Goal: Use online tool/utility

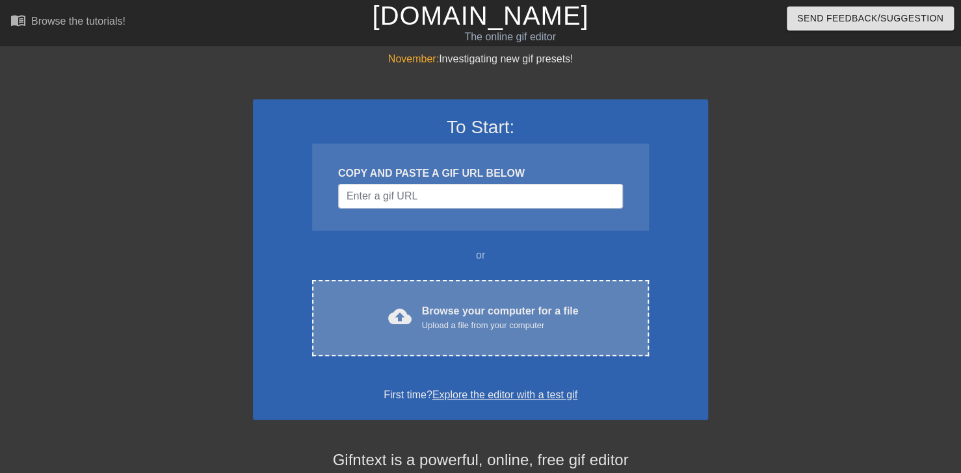
click at [470, 312] on div "Browse your computer for a file Upload a file from your computer" at bounding box center [500, 318] width 157 height 29
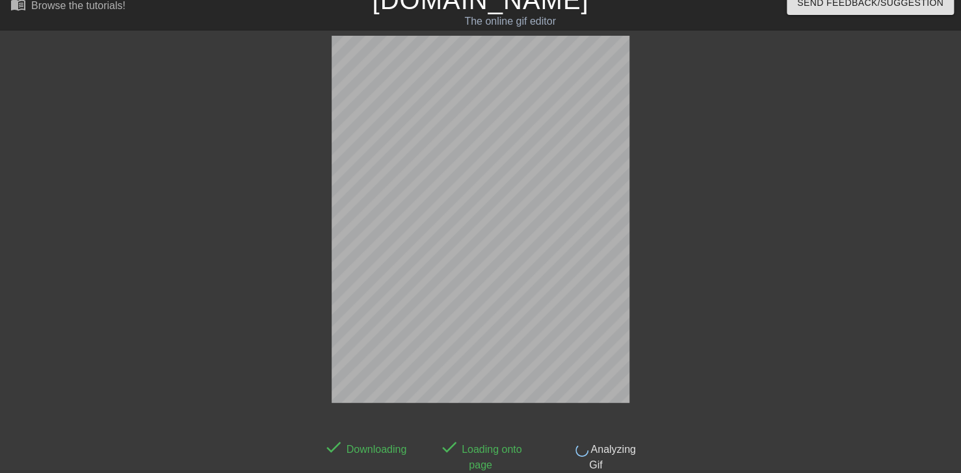
scroll to position [16, 0]
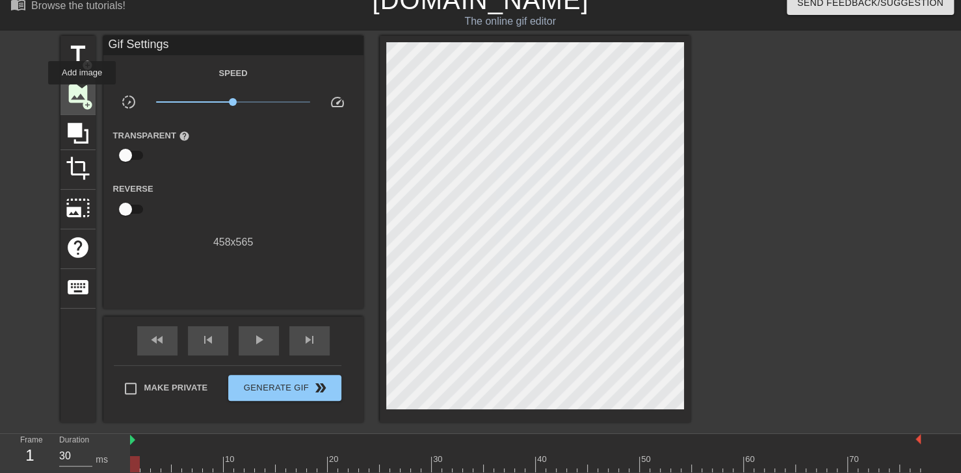
click at [82, 94] on span "image" at bounding box center [78, 93] width 25 height 25
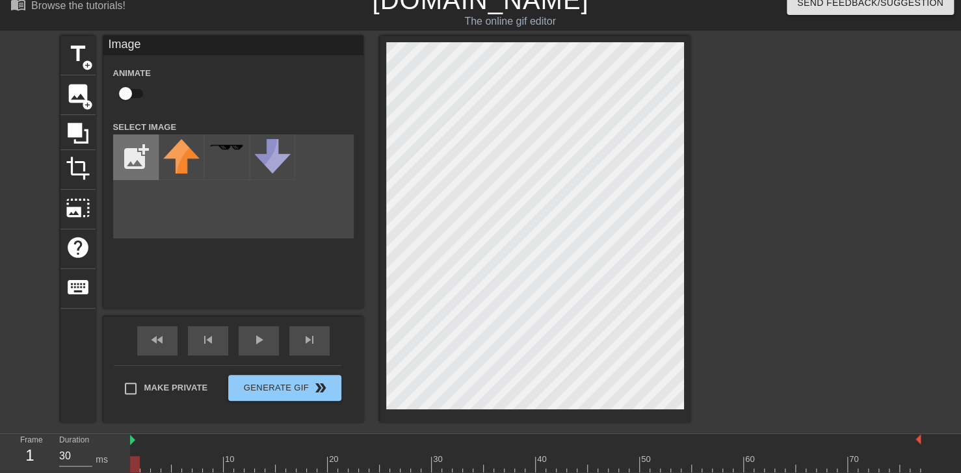
click at [122, 155] on input "file" at bounding box center [136, 157] width 44 height 44
type input "C:\fakepath\Solid_white.png"
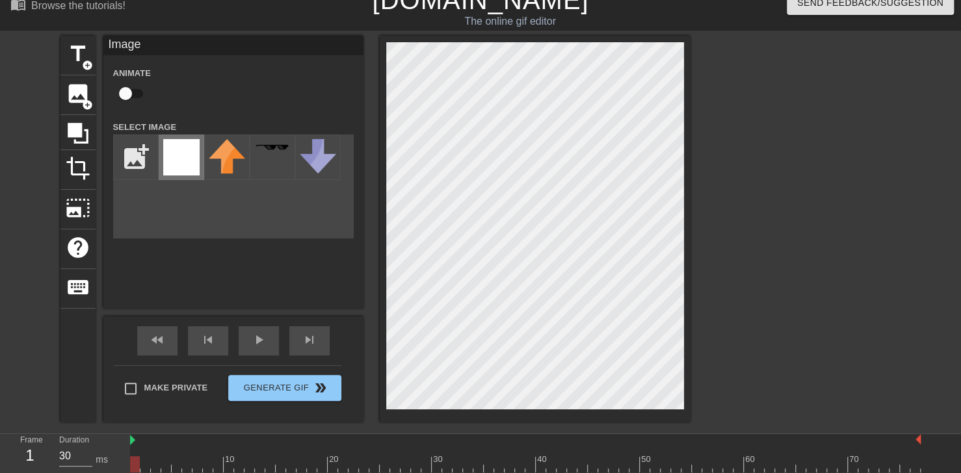
click at [179, 173] on img at bounding box center [181, 157] width 36 height 36
click at [179, 153] on img at bounding box center [181, 157] width 36 height 36
click at [246, 263] on div "Image Animate Select Image add_photo_alternate" at bounding box center [233, 172] width 260 height 273
click at [179, 156] on img at bounding box center [181, 157] width 36 height 36
click at [282, 247] on div "Image Animate Select Image add_photo_alternate" at bounding box center [233, 172] width 260 height 273
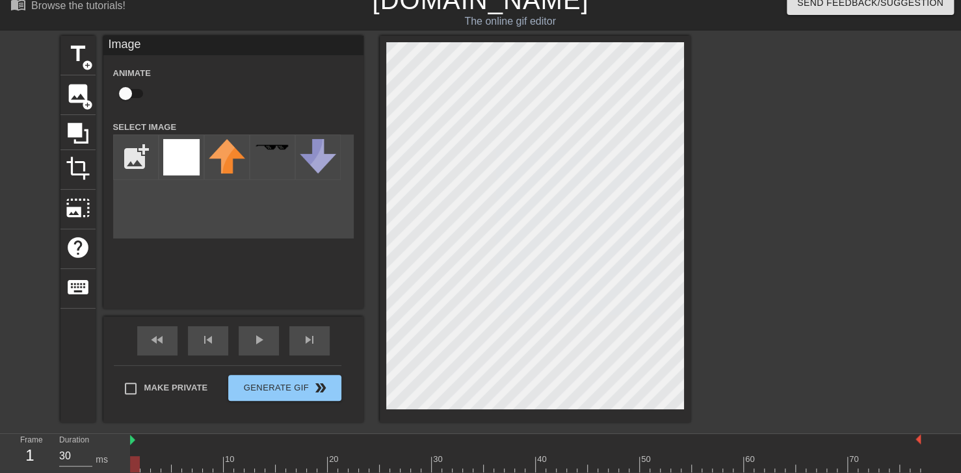
click at [273, 276] on div "Image Animate Select Image add_photo_alternate" at bounding box center [233, 172] width 260 height 273
click at [135, 155] on input "file" at bounding box center [136, 157] width 44 height 44
click at [189, 167] on img at bounding box center [181, 157] width 36 height 36
click at [229, 161] on img at bounding box center [227, 156] width 36 height 34
click at [179, 162] on img at bounding box center [181, 157] width 36 height 36
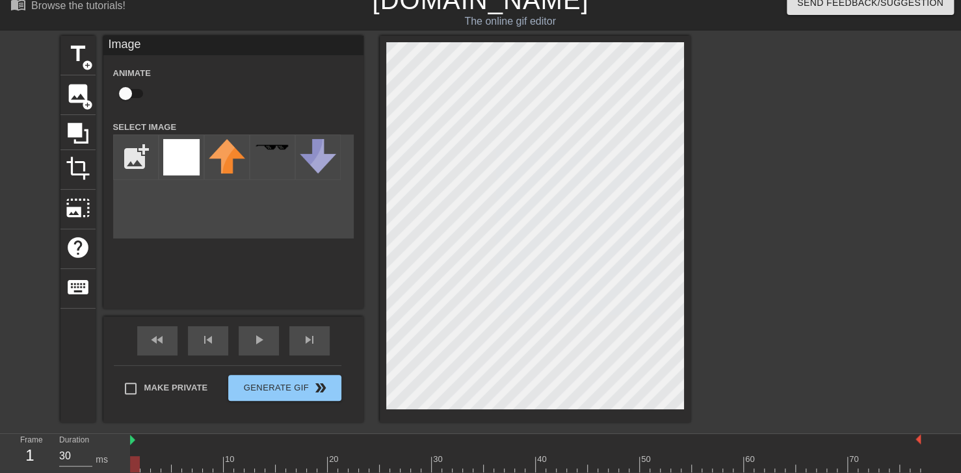
click at [336, 282] on div "Image Animate Select Image add_photo_alternate" at bounding box center [233, 172] width 260 height 273
click at [240, 275] on div "Image Animate Select Image add_photo_alternate" at bounding box center [233, 172] width 260 height 273
click at [255, 344] on span "play_arrow" at bounding box center [259, 340] width 16 height 16
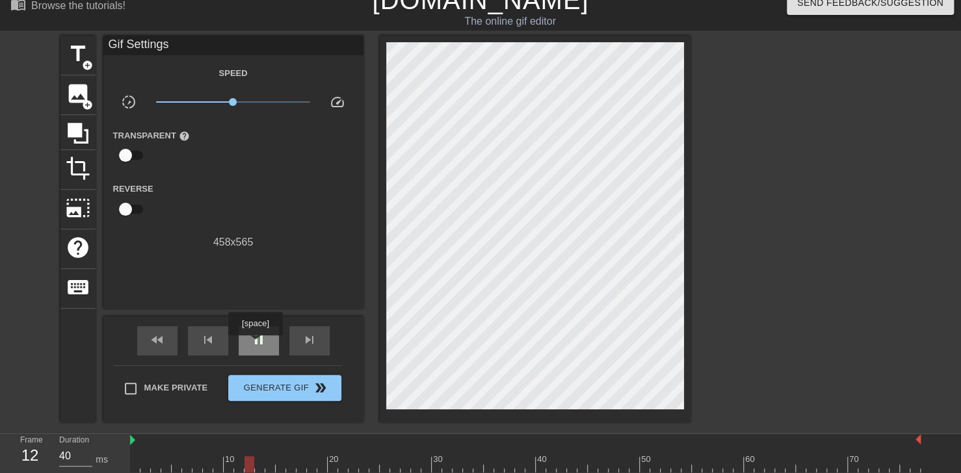
type input "30"
click at [255, 344] on span "pause" at bounding box center [259, 340] width 16 height 16
click at [84, 100] on span "add_circle" at bounding box center [87, 104] width 11 height 11
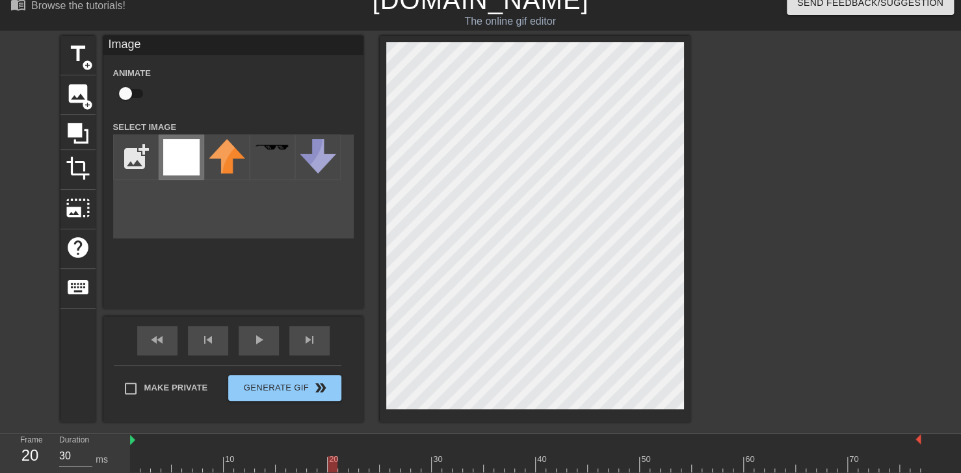
click at [172, 160] on img at bounding box center [181, 157] width 36 height 36
click at [731, 153] on div at bounding box center [803, 231] width 195 height 390
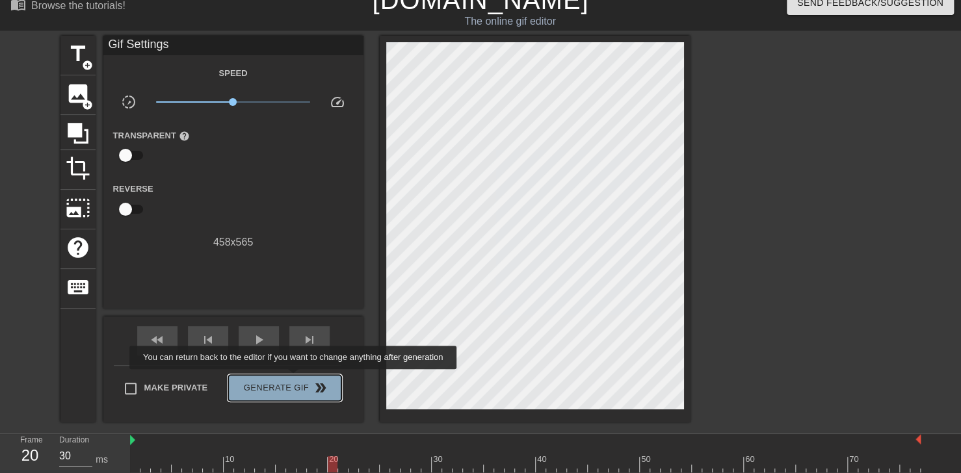
click at [294, 380] on span "Generate Gif double_arrow" at bounding box center [284, 388] width 102 height 16
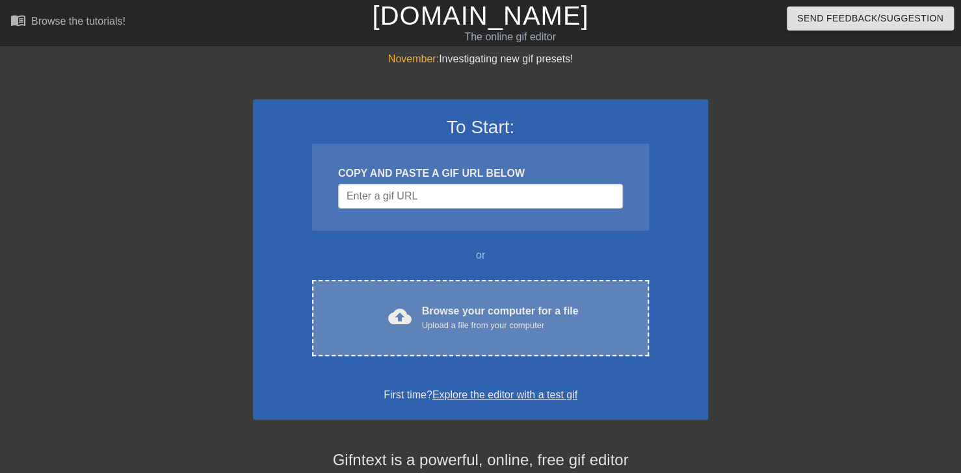
click at [517, 305] on div "Browse your computer for a file Upload a file from your computer" at bounding box center [500, 318] width 157 height 29
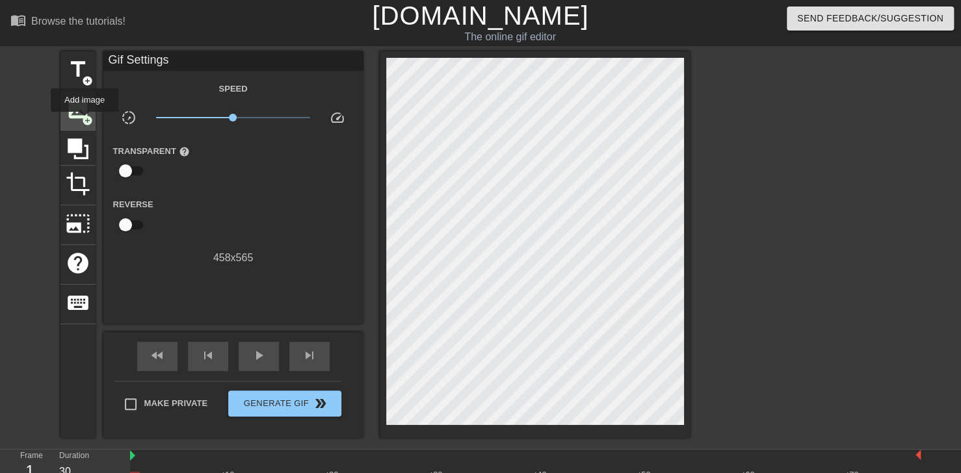
click at [84, 121] on span "add_circle" at bounding box center [87, 120] width 11 height 11
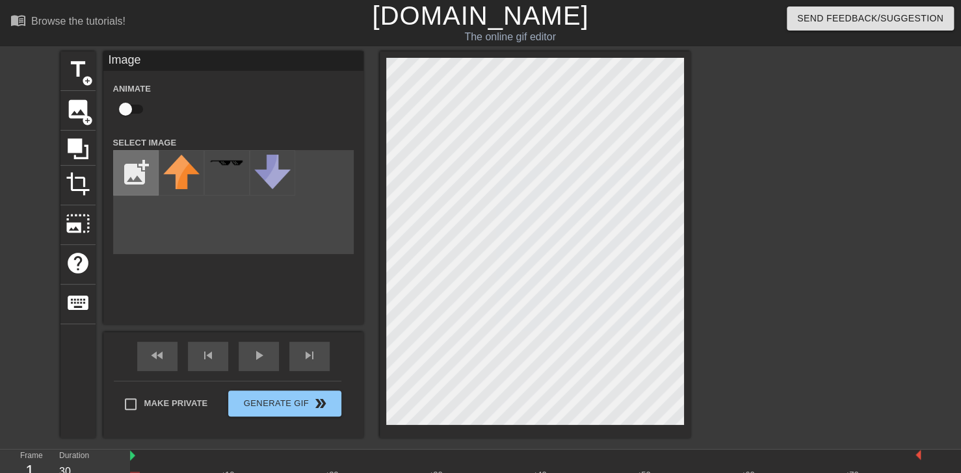
click at [135, 180] on input "file" at bounding box center [136, 173] width 44 height 44
type input "C:\fakepath\Solid_white.png"
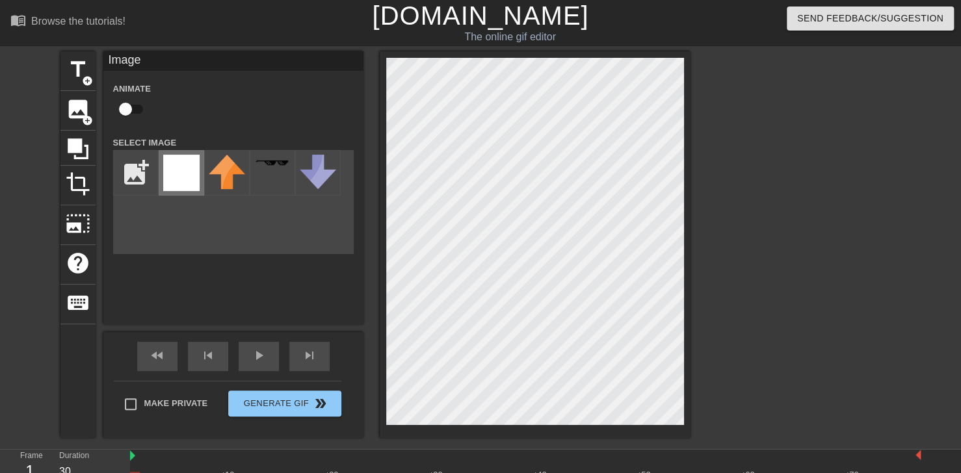
click at [182, 170] on img at bounding box center [181, 173] width 36 height 36
click at [188, 186] on img at bounding box center [181, 173] width 36 height 36
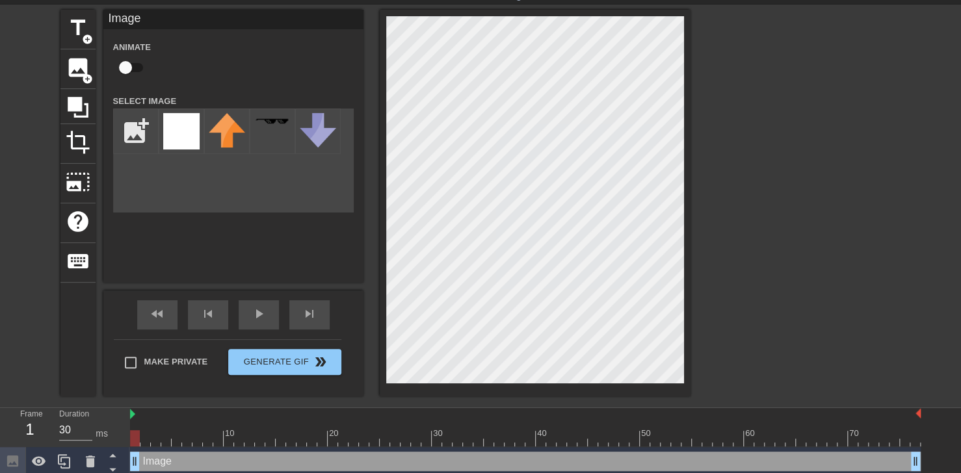
scroll to position [47, 0]
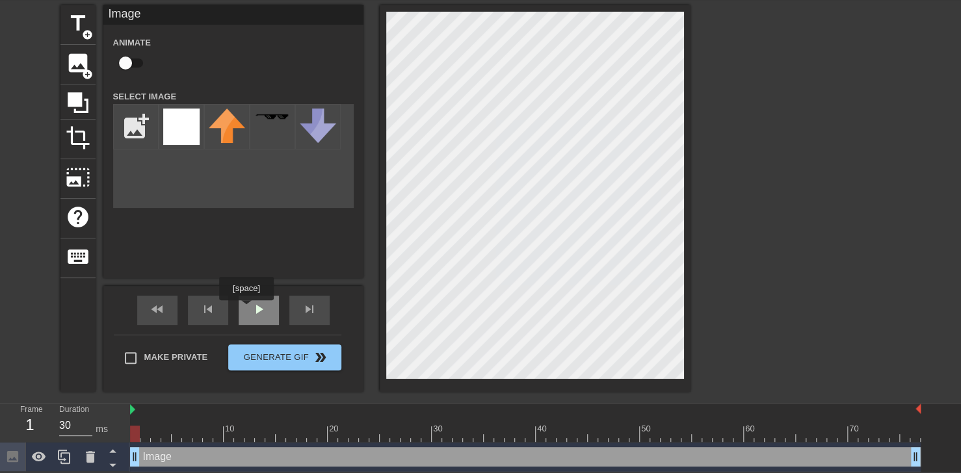
click at [247, 309] on div "play_arrow" at bounding box center [259, 310] width 40 height 29
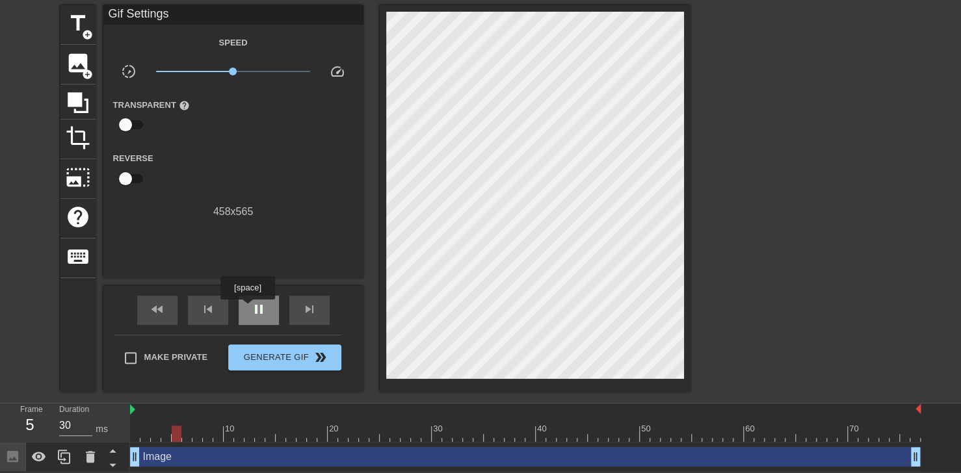
click at [247, 309] on div "pause" at bounding box center [259, 310] width 40 height 29
drag, startPoint x: 248, startPoint y: 434, endPoint x: 74, endPoint y: 432, distance: 174.2
click at [74, 432] on div "Frame 1 Duration 30 ms 10 20 30 40 50 60 70 Image drag_handle drag_handle" at bounding box center [480, 438] width 961 height 68
click at [73, 73] on div "image add_circle" at bounding box center [77, 65] width 35 height 40
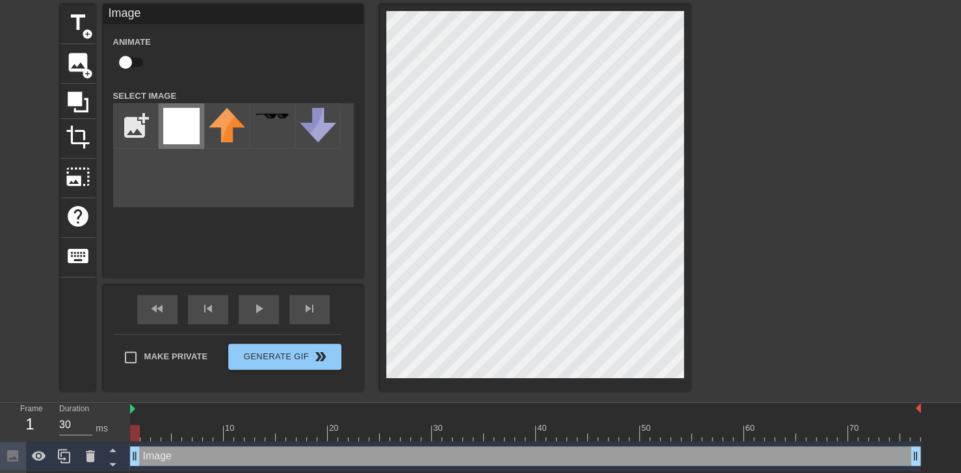
click at [187, 140] on img at bounding box center [181, 126] width 36 height 36
click at [801, 118] on div at bounding box center [803, 200] width 195 height 390
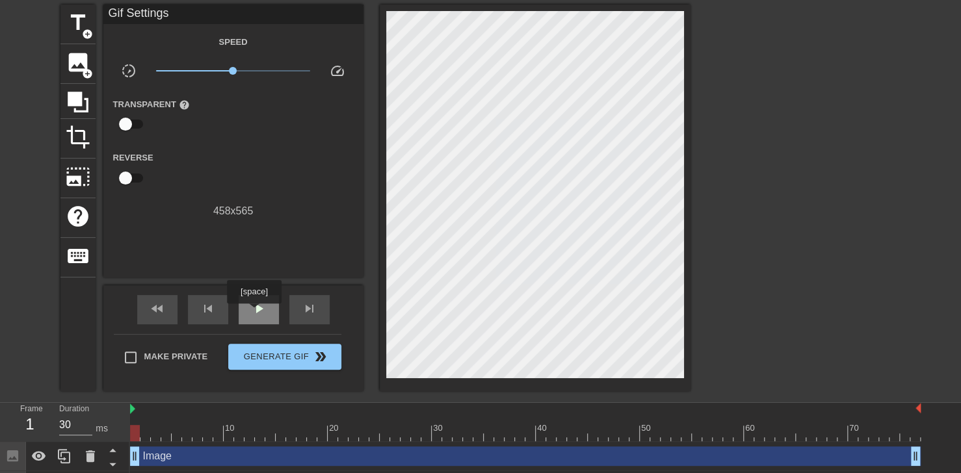
click at [253, 313] on span "play_arrow" at bounding box center [259, 309] width 16 height 16
type input "30"
click at [262, 315] on span "pause" at bounding box center [259, 309] width 16 height 16
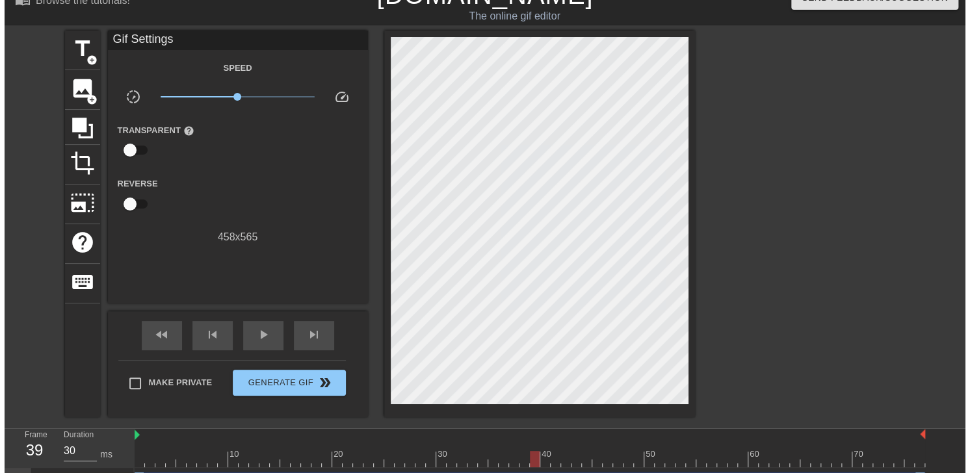
scroll to position [0, 0]
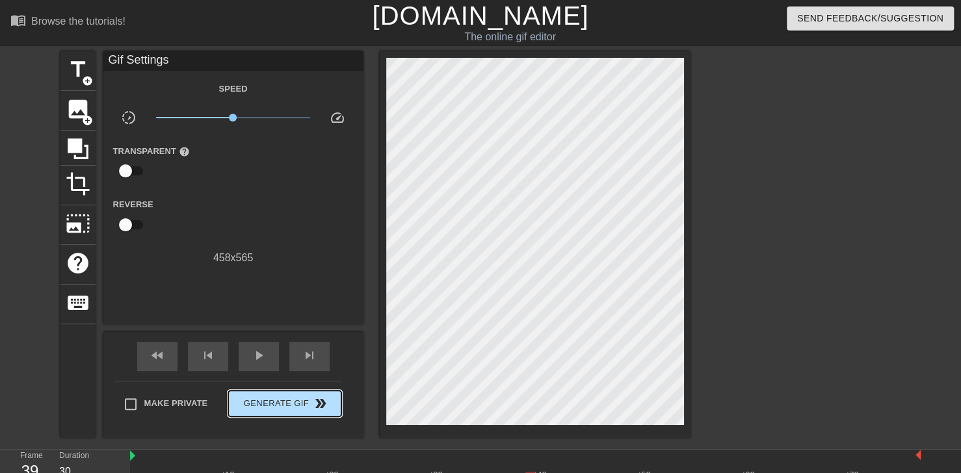
click at [268, 398] on span "Generate Gif double_arrow" at bounding box center [284, 404] width 102 height 16
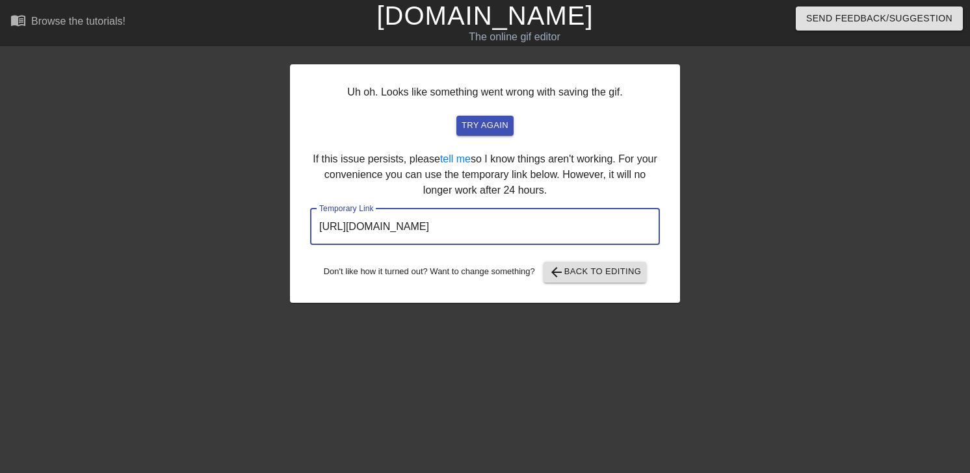
drag, startPoint x: 606, startPoint y: 227, endPoint x: 169, endPoint y: 224, distance: 437.4
click at [169, 224] on div "Uh oh. Looks like something went wrong with saving the gif. try again If this i…" at bounding box center [485, 246] width 970 height 390
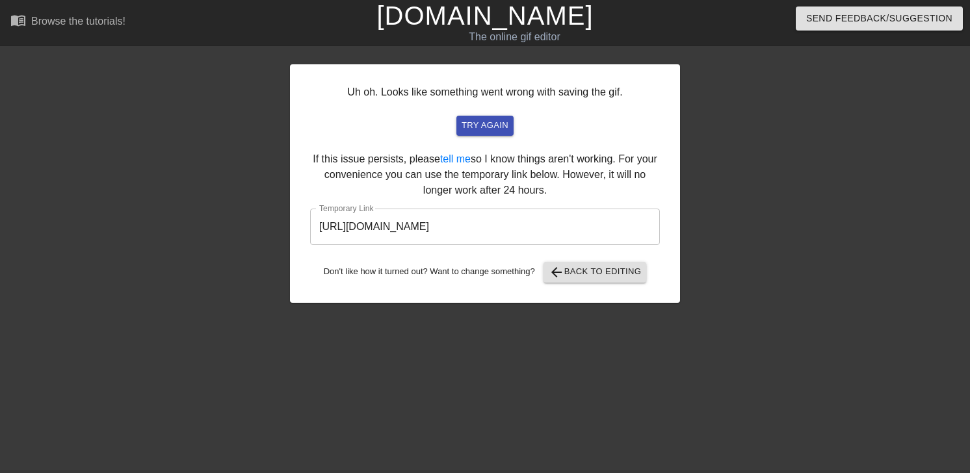
click at [611, 285] on div "Uh oh. Looks like something went wrong with saving the gif. try again If this i…" at bounding box center [485, 183] width 390 height 239
click at [610, 284] on div "Uh oh. Looks like something went wrong with saving the gif. try again If this i…" at bounding box center [485, 183] width 390 height 239
click at [608, 276] on span "arrow_back Back to Editing" at bounding box center [595, 273] width 93 height 16
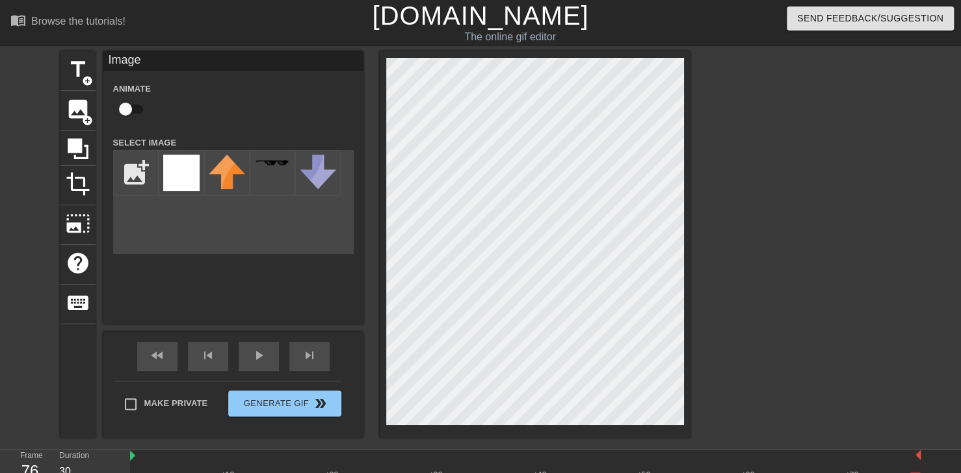
click at [742, 124] on div at bounding box center [803, 246] width 195 height 390
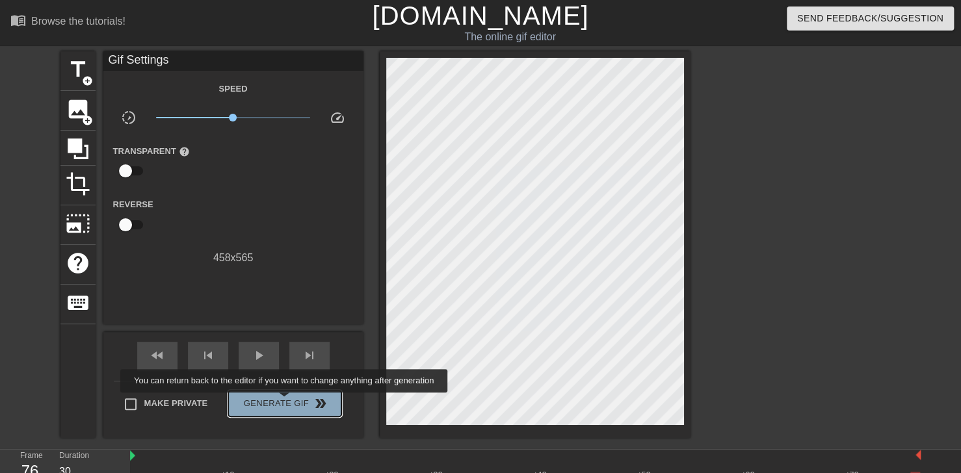
click at [285, 402] on span "Generate Gif double_arrow" at bounding box center [284, 404] width 102 height 16
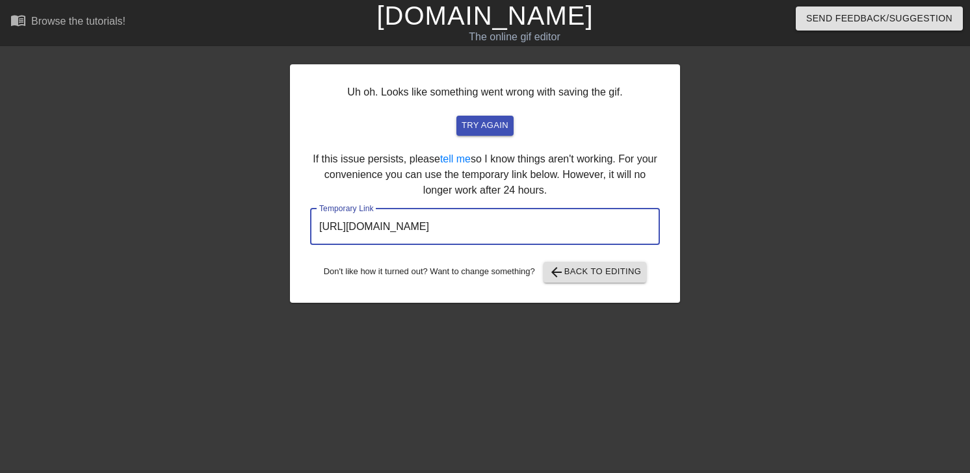
click at [620, 235] on input "https://www.gifntext.com/temp_generations/K45X54ko.gif" at bounding box center [485, 227] width 350 height 36
drag, startPoint x: 573, startPoint y: 232, endPoint x: 101, endPoint y: 259, distance: 472.0
click at [101, 259] on div "Uh oh. Looks like something went wrong with saving the gif. try again If this i…" at bounding box center [485, 246] width 970 height 390
